Goal: Check status: Check status

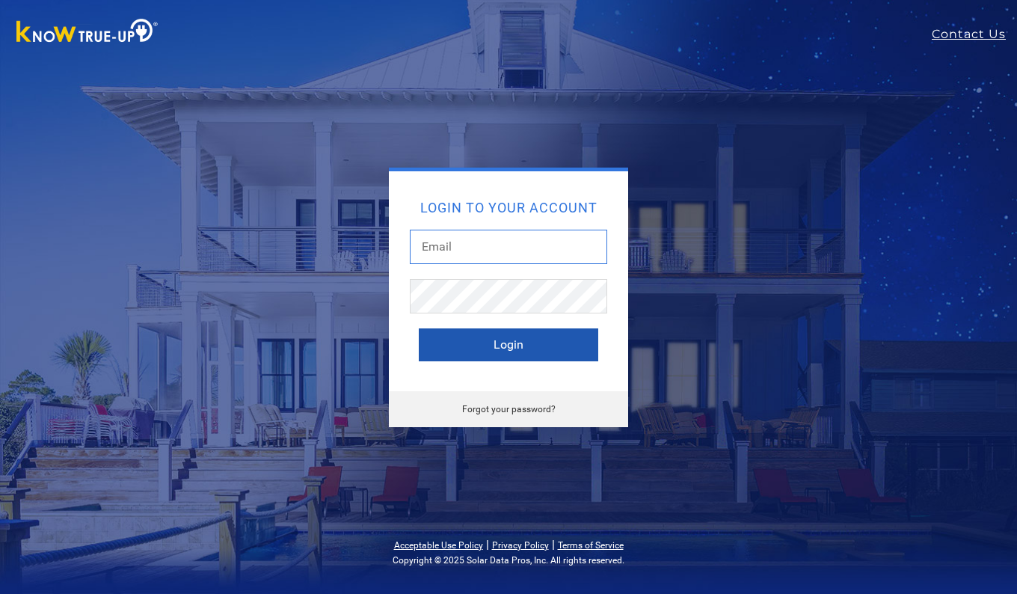
type input "[EMAIL_ADDRESS][DOMAIN_NAME]"
click at [513, 347] on button "Login" at bounding box center [508, 344] width 179 height 33
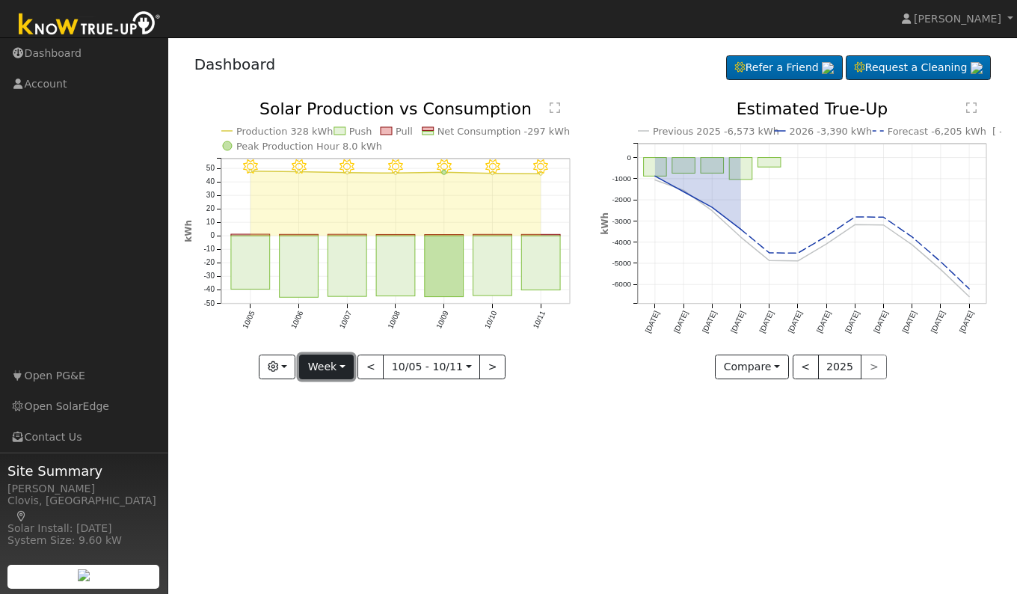
click at [331, 364] on button "Week" at bounding box center [326, 366] width 55 height 25
click at [330, 392] on link "Day" at bounding box center [352, 397] width 104 height 21
type input "[DATE]"
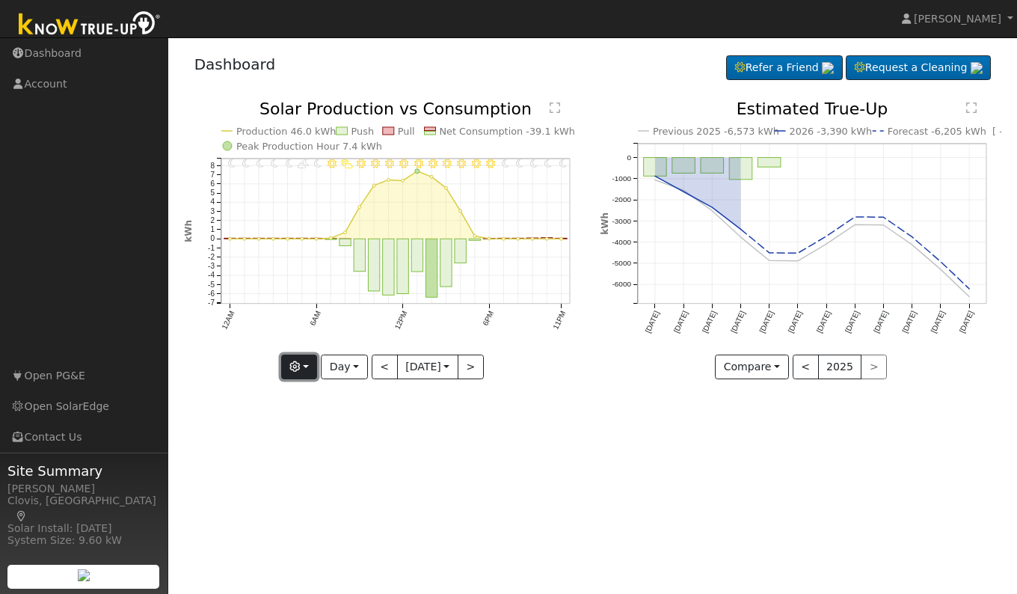
click at [298, 366] on button "button" at bounding box center [299, 366] width 37 height 25
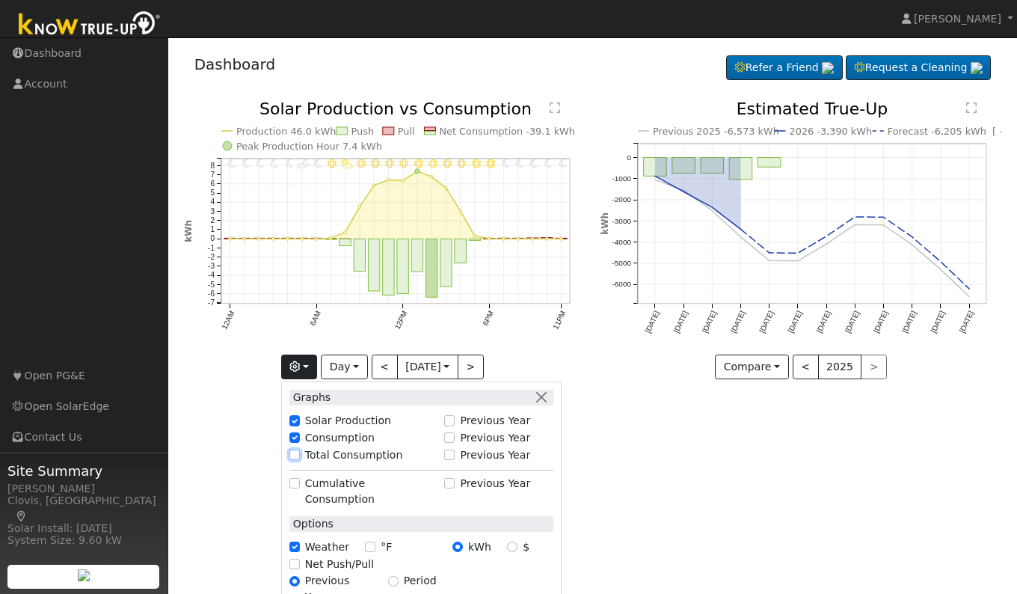
click at [290, 452] on input "Total Consumption" at bounding box center [294, 454] width 10 height 10
checkbox input "true"
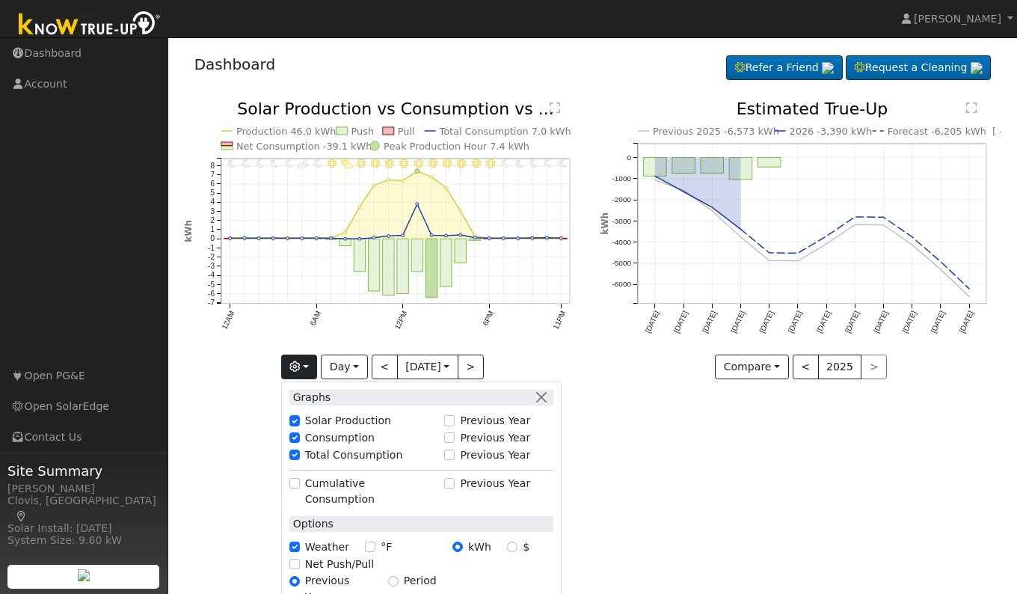
click at [613, 461] on div "User Profile First name Last name Email Email Notifications No Emails No Emails…" at bounding box center [592, 315] width 849 height 556
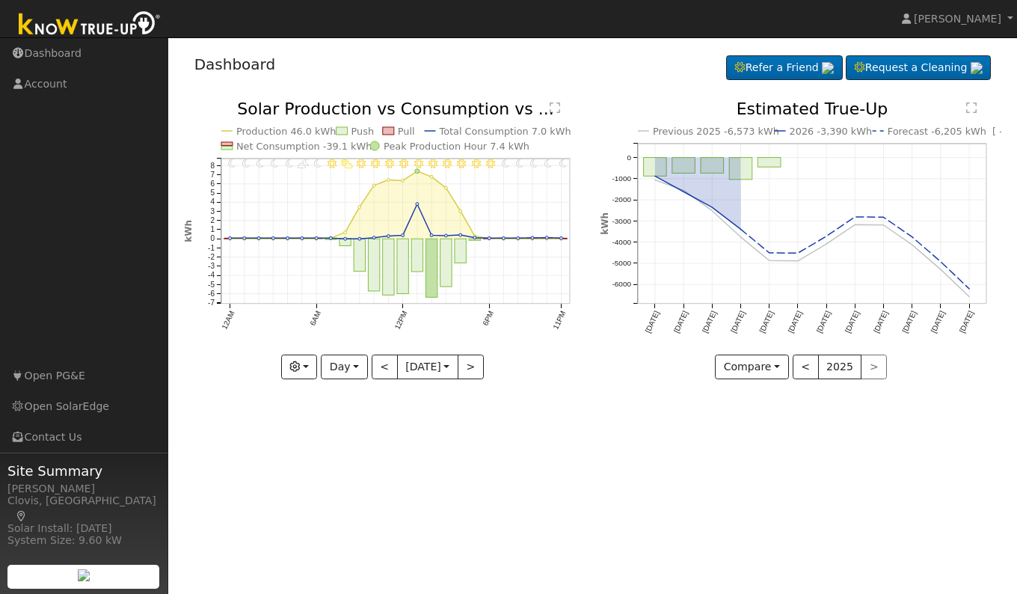
click at [550, 111] on text "" at bounding box center [555, 108] width 10 height 12
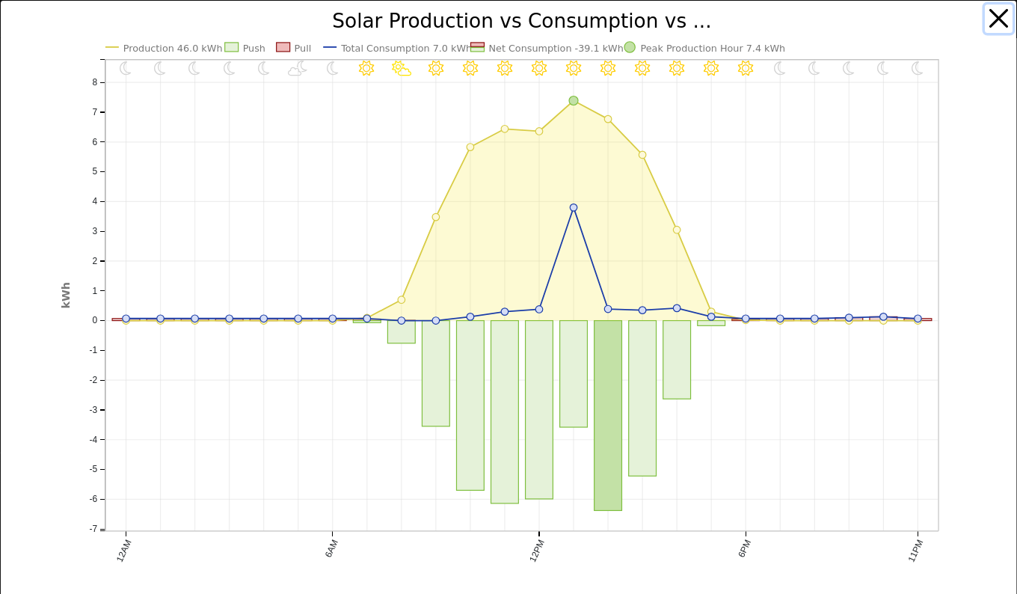
click at [985, 16] on button "button" at bounding box center [999, 18] width 28 height 28
